Goal: Task Accomplishment & Management: Manage account settings

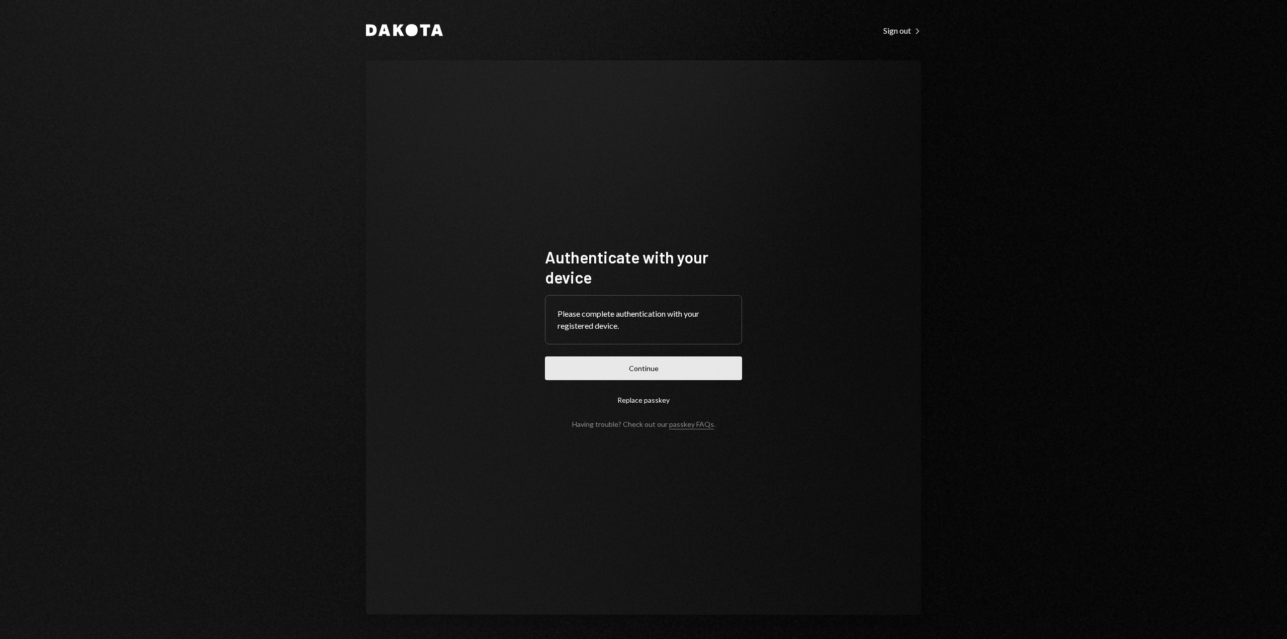
click at [649, 374] on button "Continue" at bounding box center [643, 368] width 197 height 24
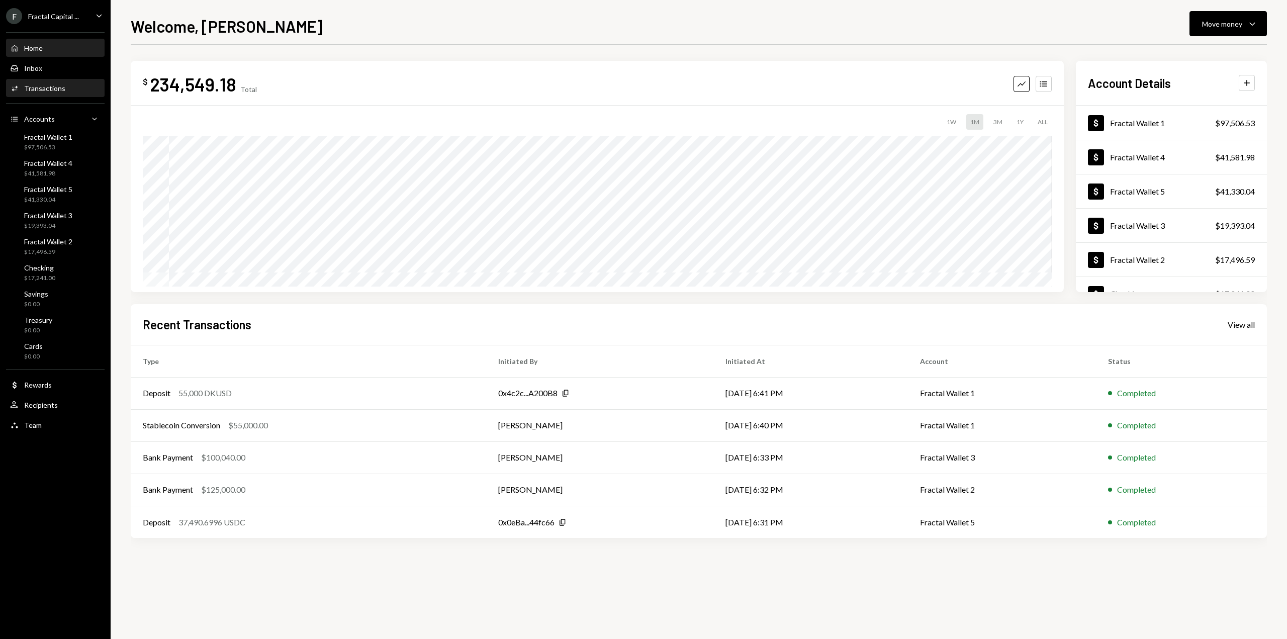
click at [31, 82] on div "Activities Transactions" at bounding box center [55, 88] width 90 height 17
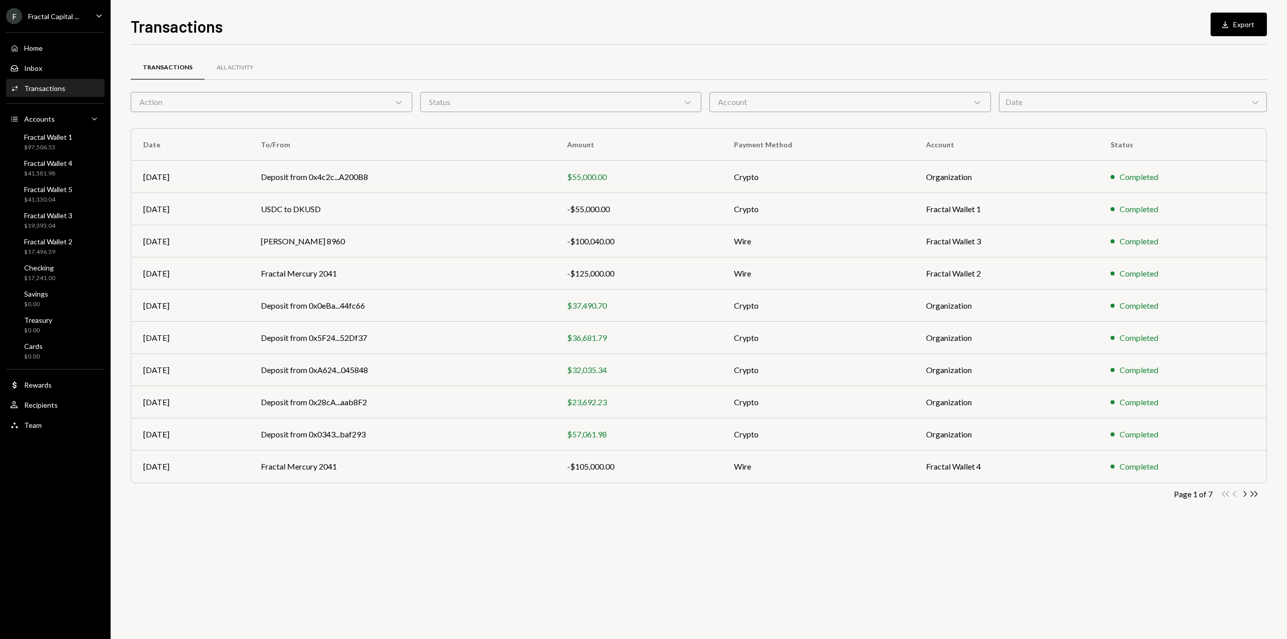
click at [1243, 20] on button "Download Export" at bounding box center [1239, 25] width 56 height 24
click at [1019, 105] on div "Date Chevron Down" at bounding box center [1133, 102] width 268 height 20
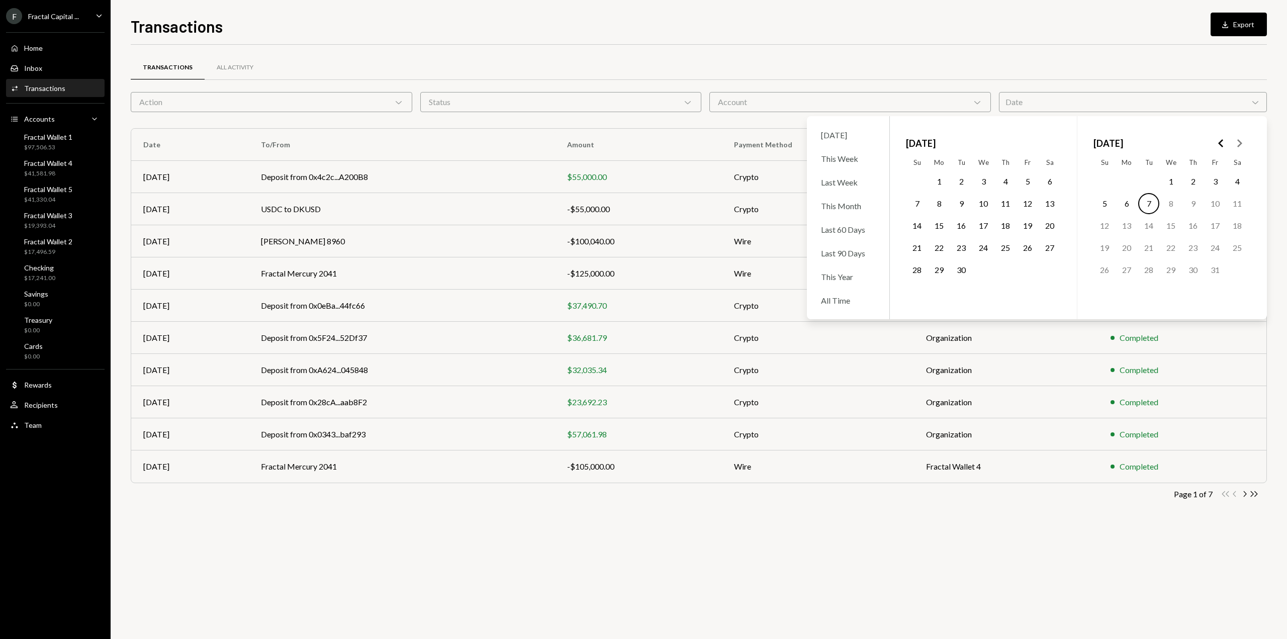
click at [939, 180] on button "1" at bounding box center [939, 181] width 21 height 21
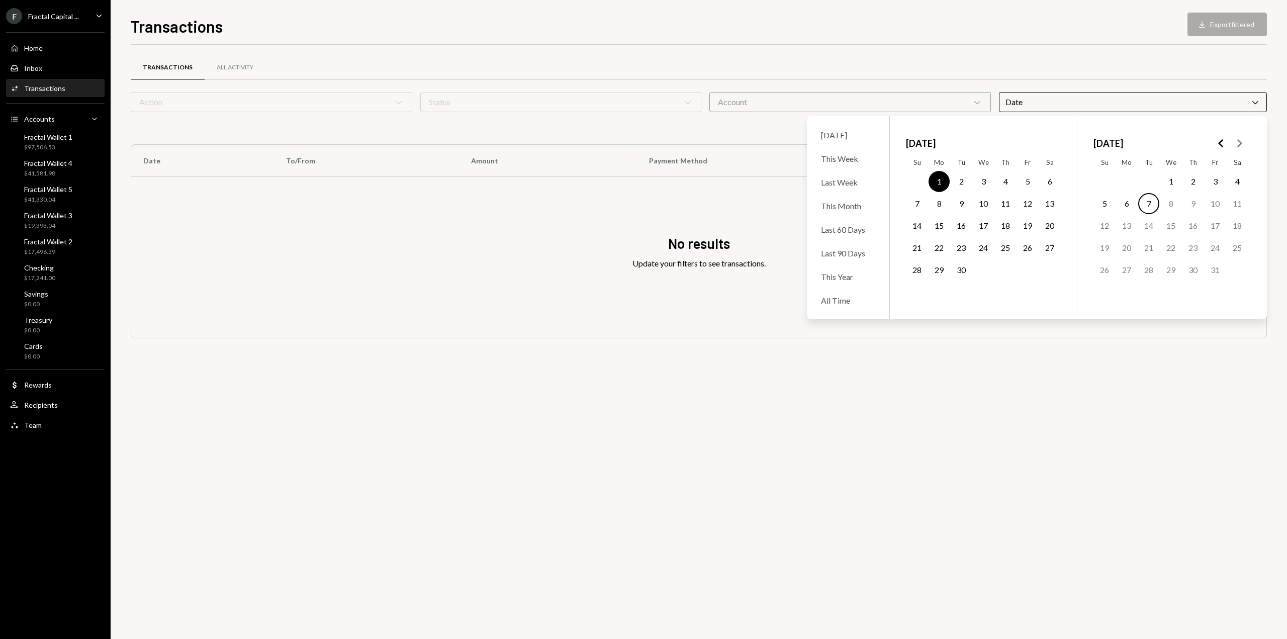
click at [963, 272] on button "30" at bounding box center [961, 269] width 21 height 21
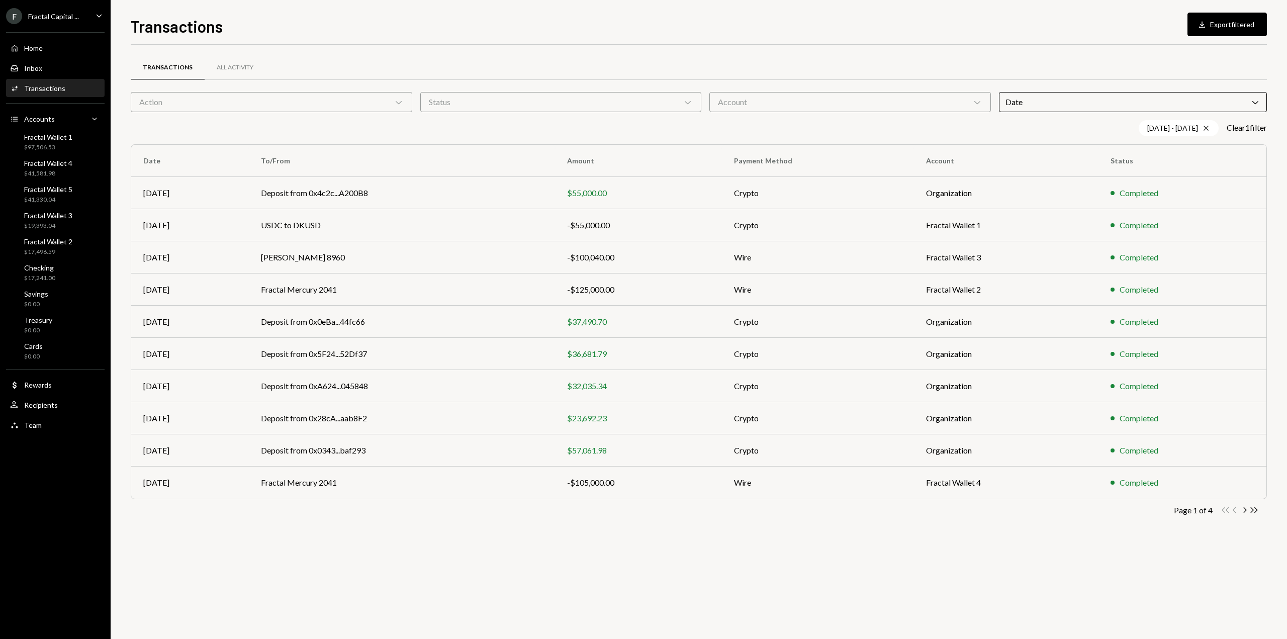
click at [1215, 27] on button "Download Export filtered" at bounding box center [1226, 25] width 79 height 24
click at [46, 274] on div "$17,241.00" at bounding box center [39, 278] width 31 height 9
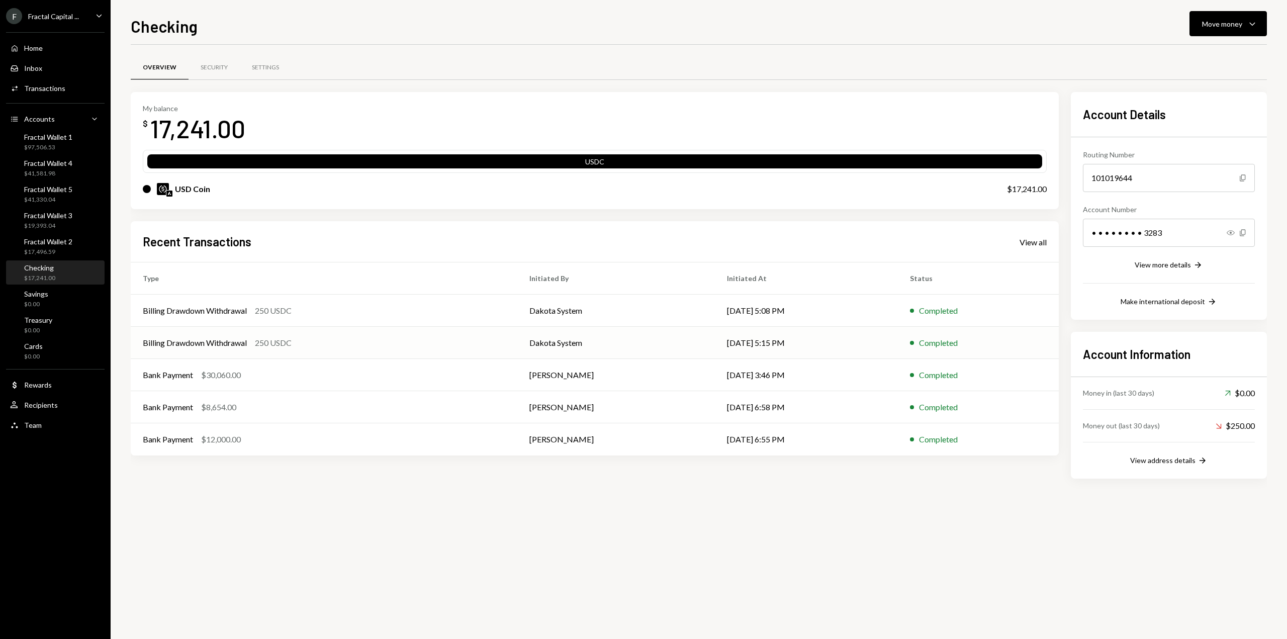
click at [238, 342] on div "Billing Drawdown Withdrawal" at bounding box center [195, 343] width 104 height 12
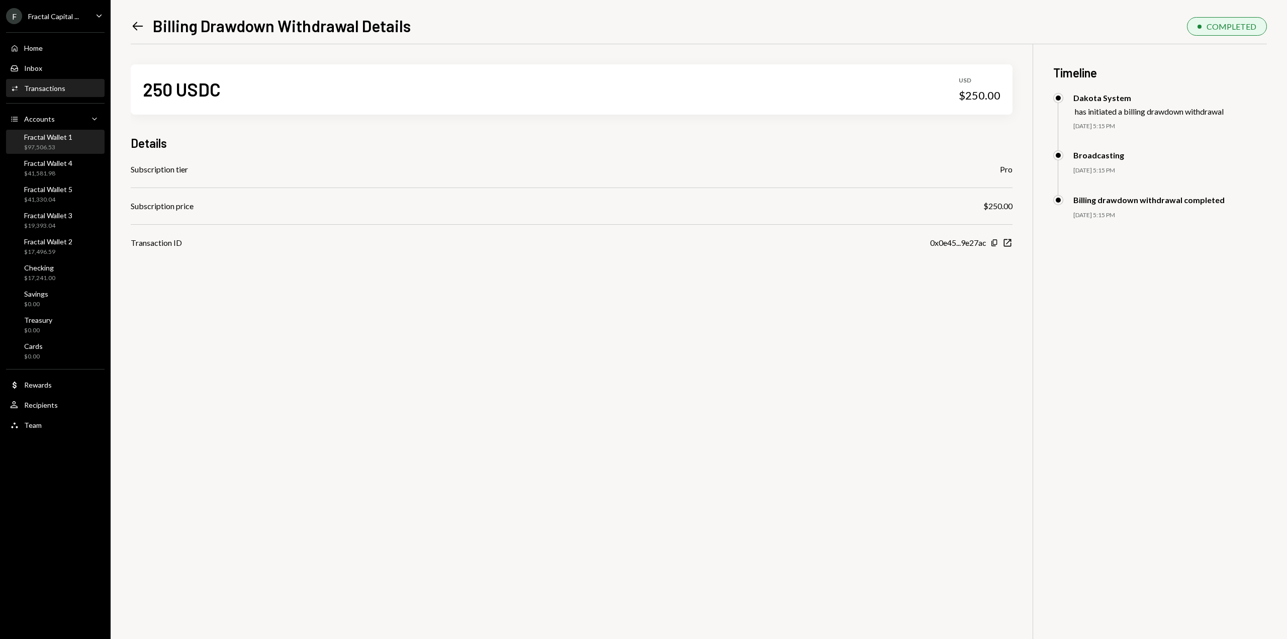
click at [56, 140] on div "Fractal Wallet 1" at bounding box center [48, 137] width 48 height 9
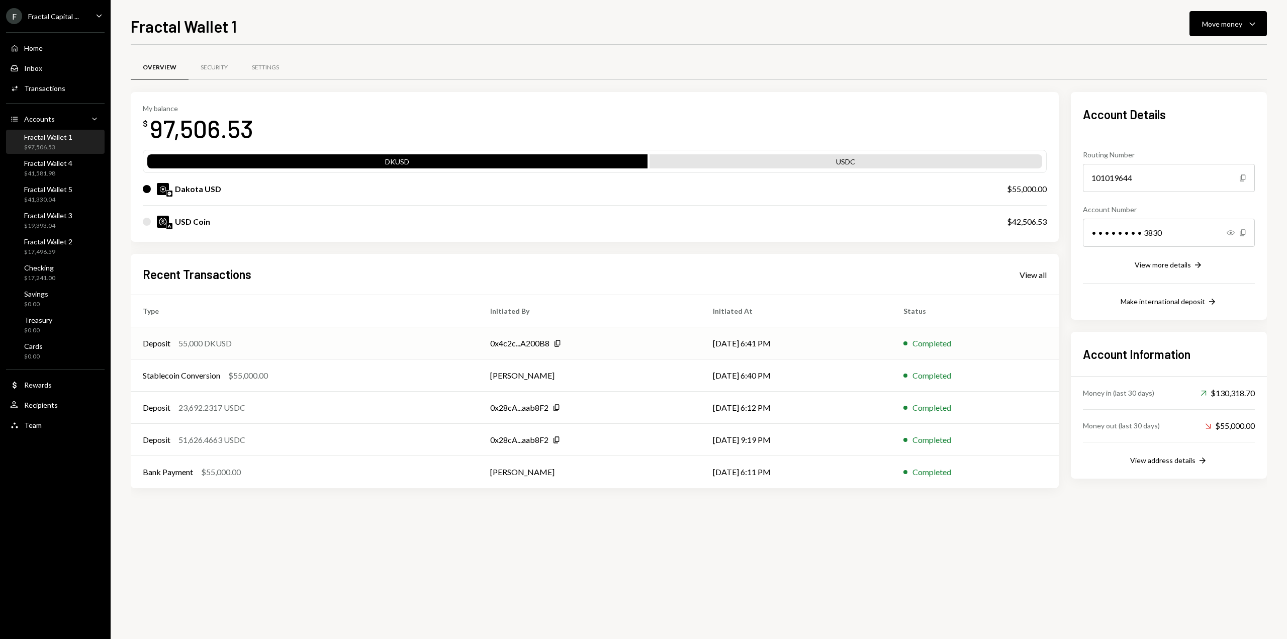
click at [210, 345] on div "55,000 DKUSD" at bounding box center [204, 343] width 53 height 12
click at [39, 272] on div "Checking $17,241.00" at bounding box center [39, 272] width 31 height 19
click at [53, 150] on div "$97,506.53" at bounding box center [48, 147] width 48 height 9
click at [52, 12] on div "Fractal Capital ..." at bounding box center [53, 16] width 51 height 9
click at [37, 154] on div "Sign out" at bounding box center [71, 156] width 108 height 9
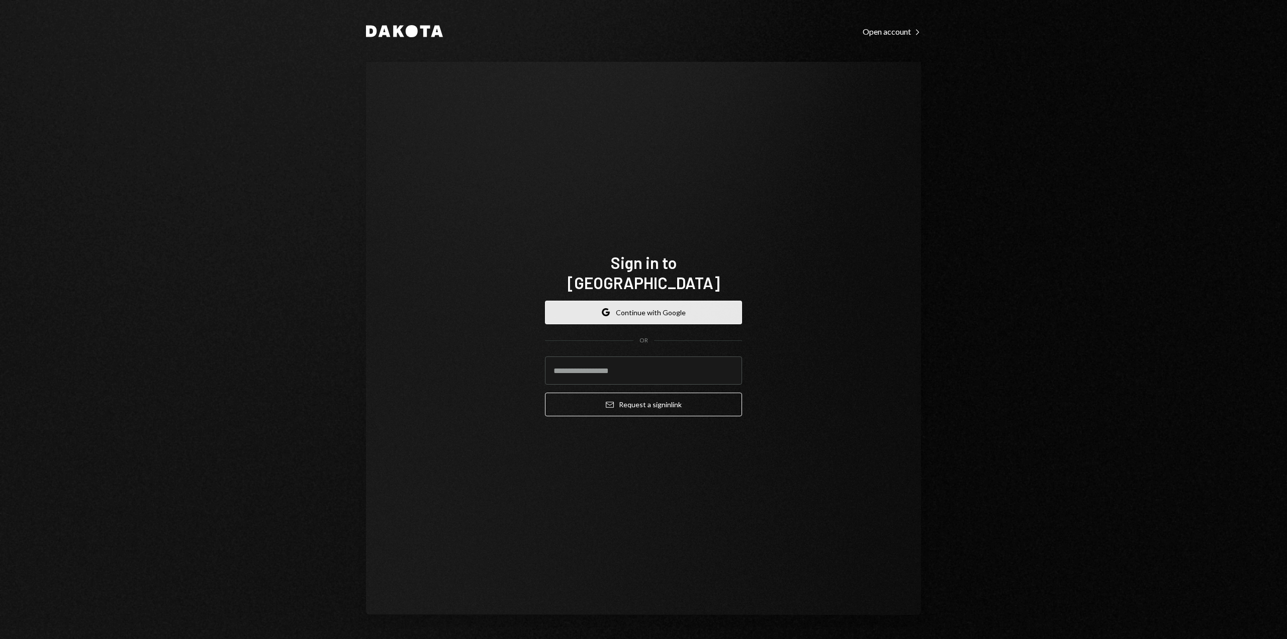
click at [646, 308] on button "Google Continue with Google" at bounding box center [643, 313] width 197 height 24
